Goal: Task Accomplishment & Management: Use online tool/utility

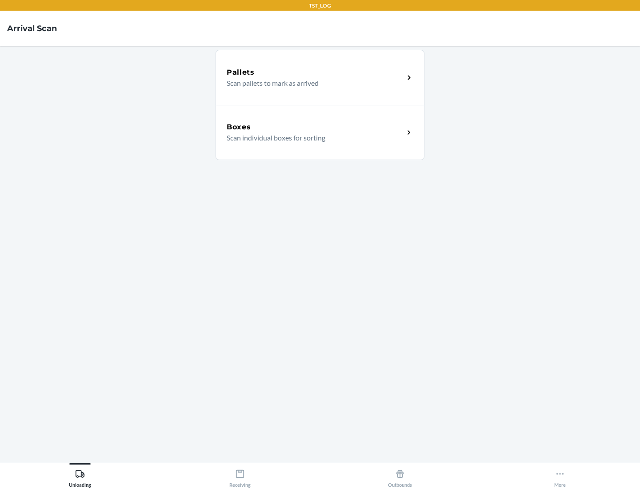
click at [315, 127] on div "Boxes" at bounding box center [315, 127] width 177 height 11
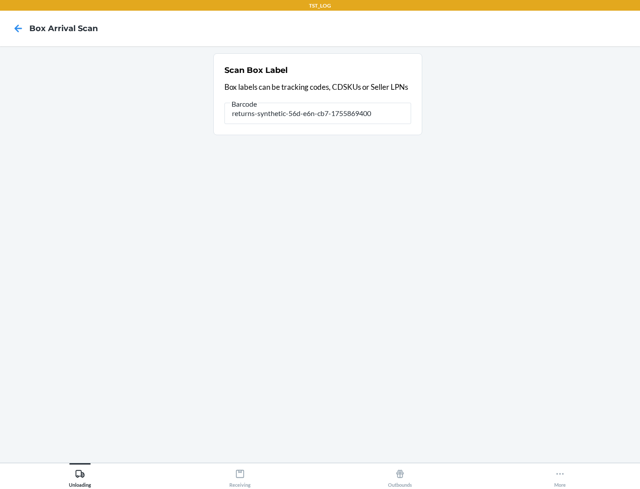
type input "returns-synthetic-56d-e6n-cb7-1755869400"
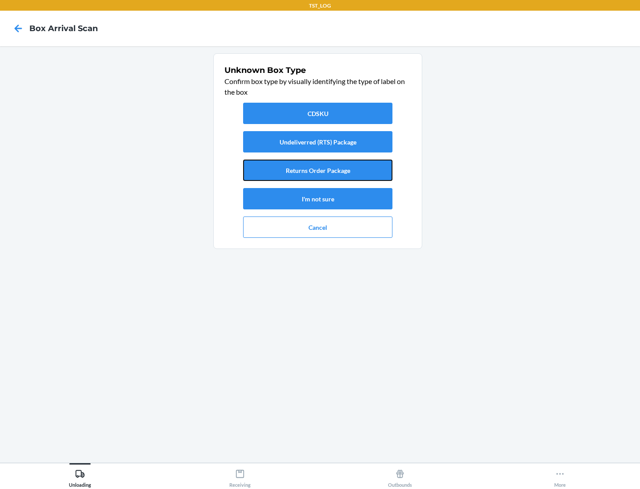
click at [318, 170] on button "Returns Order Package" at bounding box center [317, 169] width 149 height 21
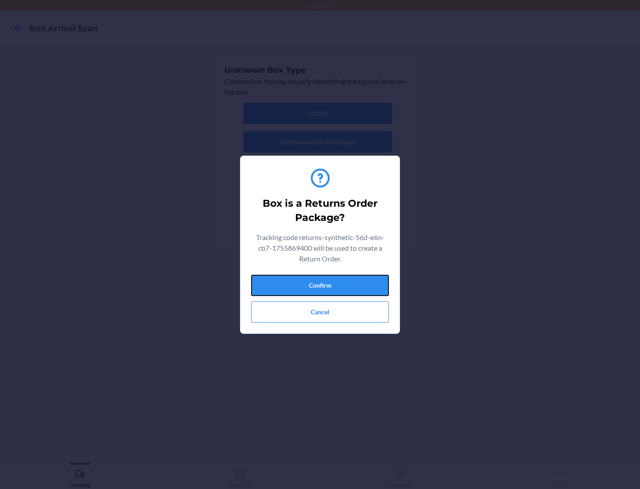
click at [320, 285] on button "Confirm" at bounding box center [320, 284] width 138 height 21
